Goal: Check status: Check status

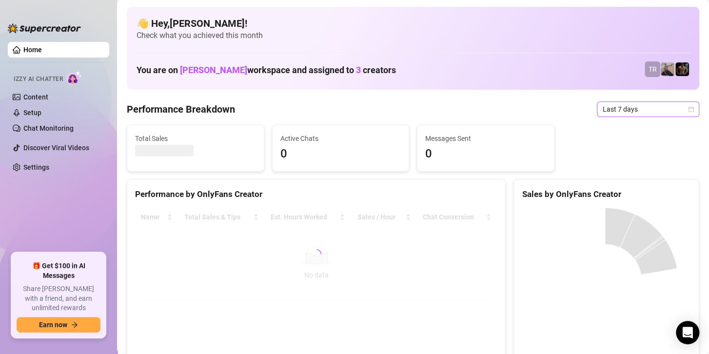
click at [607, 107] on span "Last 7 days" at bounding box center [647, 109] width 91 height 15
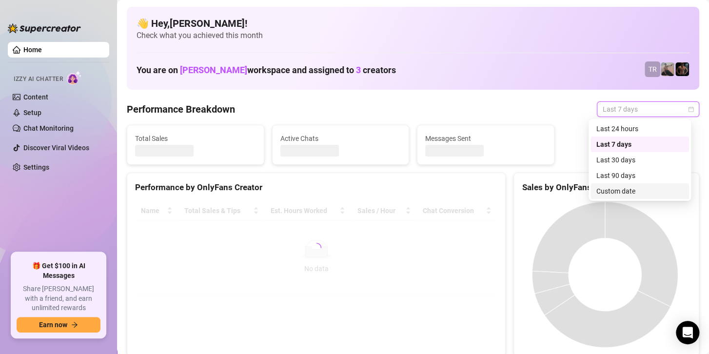
click at [612, 193] on div "Custom date" at bounding box center [639, 191] width 87 height 11
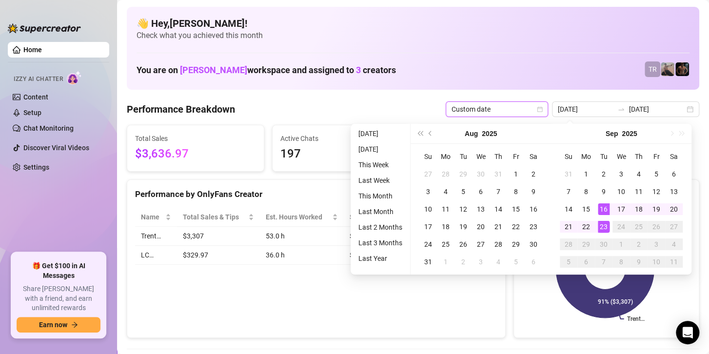
type input "[DATE]"
click at [600, 225] on div "23" at bounding box center [603, 227] width 12 height 12
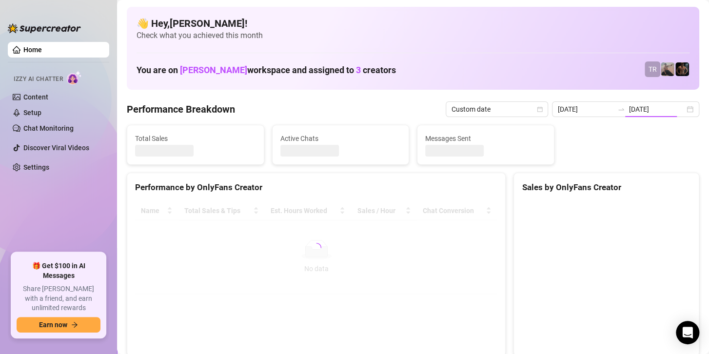
type input "[DATE]"
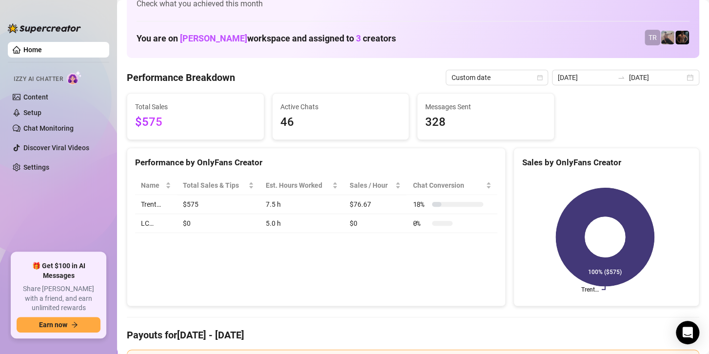
scroll to position [49, 0]
